Goal: Use online tool/utility

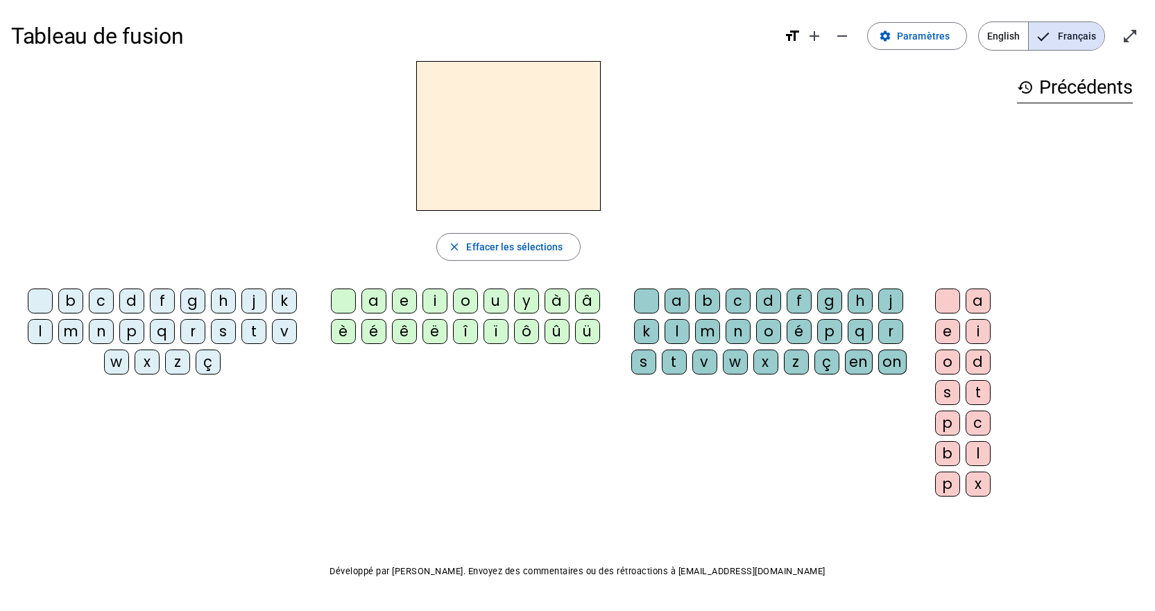
click at [253, 329] on div "t" at bounding box center [253, 331] width 25 height 25
click at [409, 299] on div "e" at bounding box center [404, 301] width 25 height 25
click at [130, 295] on div "d" at bounding box center [131, 301] width 25 height 25
click at [74, 325] on div "m" at bounding box center [70, 331] width 25 height 25
click at [370, 300] on div "a" at bounding box center [373, 301] width 25 height 25
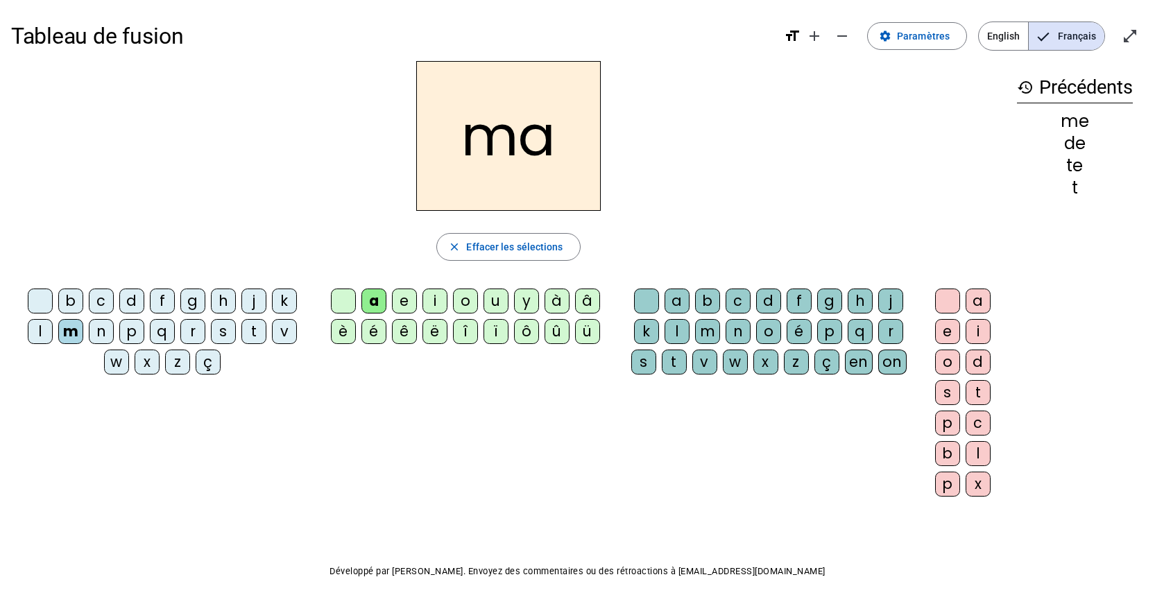
click at [673, 334] on div "l" at bounding box center [676, 331] width 25 height 25
click at [437, 304] on div "i" at bounding box center [434, 301] width 25 height 25
